Goal: Task Accomplishment & Management: Manage account settings

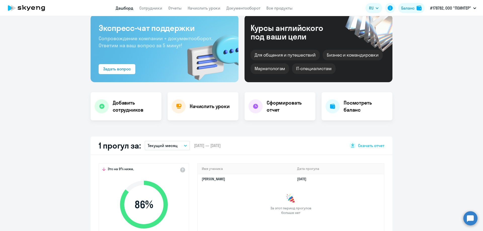
scroll to position [75, 0]
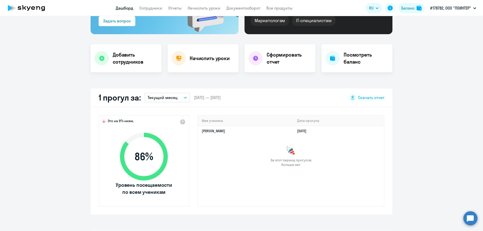
select select "30"
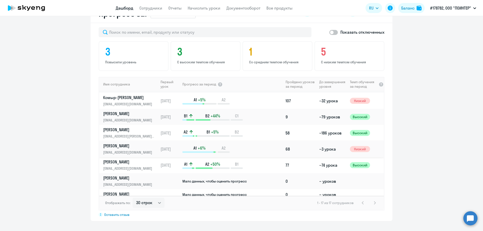
scroll to position [38, 0]
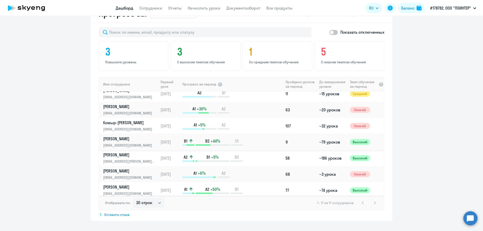
click at [142, 139] on p "[PERSON_NAME]" at bounding box center [129, 139] width 52 height 6
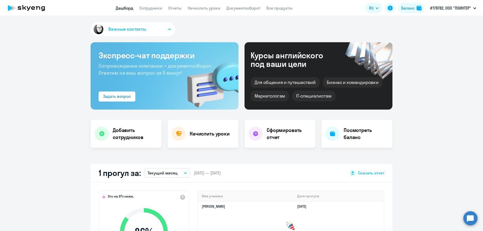
select select "english"
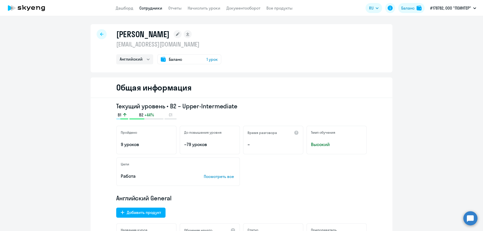
click at [155, 8] on link "Сотрудники" at bounding box center [150, 8] width 23 height 5
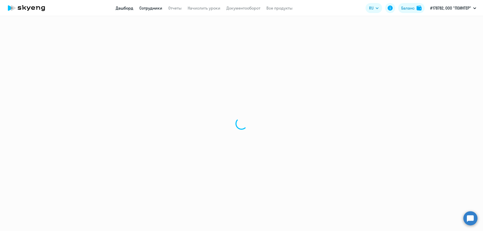
select select "30"
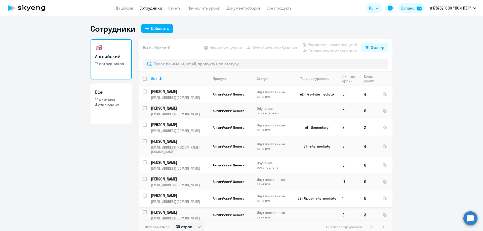
click at [144, 194] on input "select row 23408775" at bounding box center [148, 199] width 10 height 10
checkbox input "true"
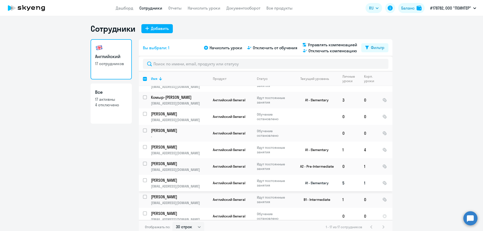
scroll to position [3, 0]
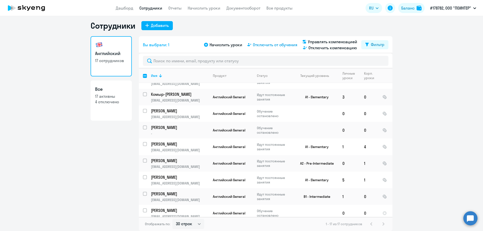
click at [269, 45] on span "Отключить от обучения" at bounding box center [275, 45] width 45 height 6
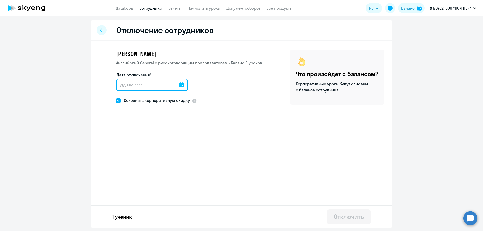
click at [175, 87] on input "Дата отключения*" at bounding box center [152, 85] width 72 height 12
click at [179, 85] on icon at bounding box center [181, 85] width 5 height 5
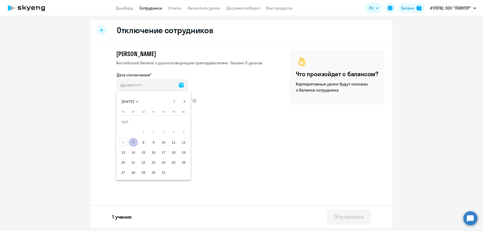
click at [133, 141] on span "7" at bounding box center [133, 142] width 9 height 9
type input "07.10.2025"
type input "7.10.2025"
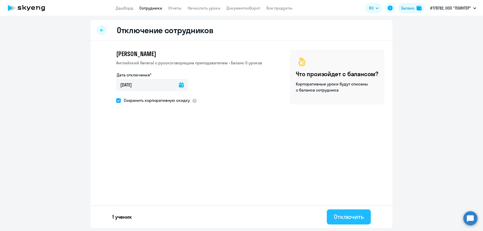
click at [339, 215] on div "Отключить" at bounding box center [349, 217] width 30 height 8
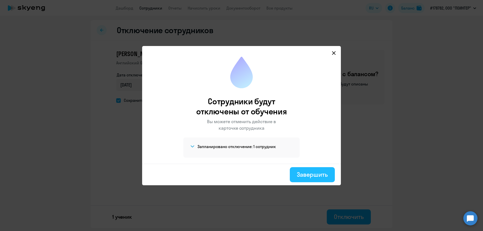
click at [301, 177] on div "Завершить" at bounding box center [312, 175] width 31 height 8
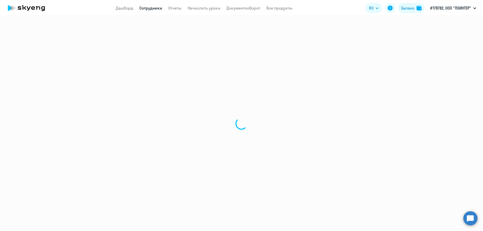
select select "30"
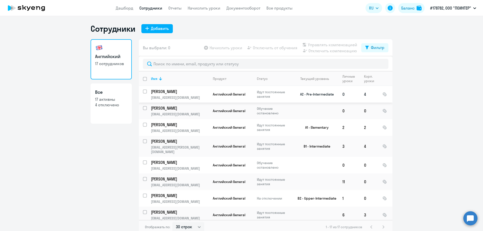
scroll to position [75, 0]
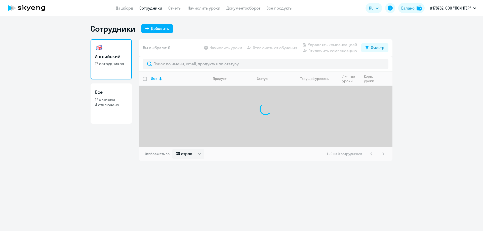
select select "30"
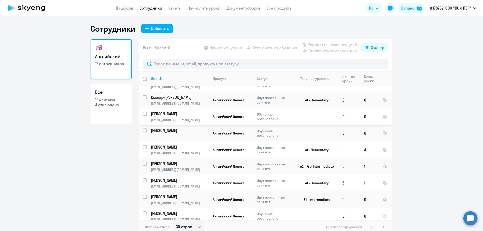
scroll to position [3, 0]
